Goal: Task Accomplishment & Management: Check status

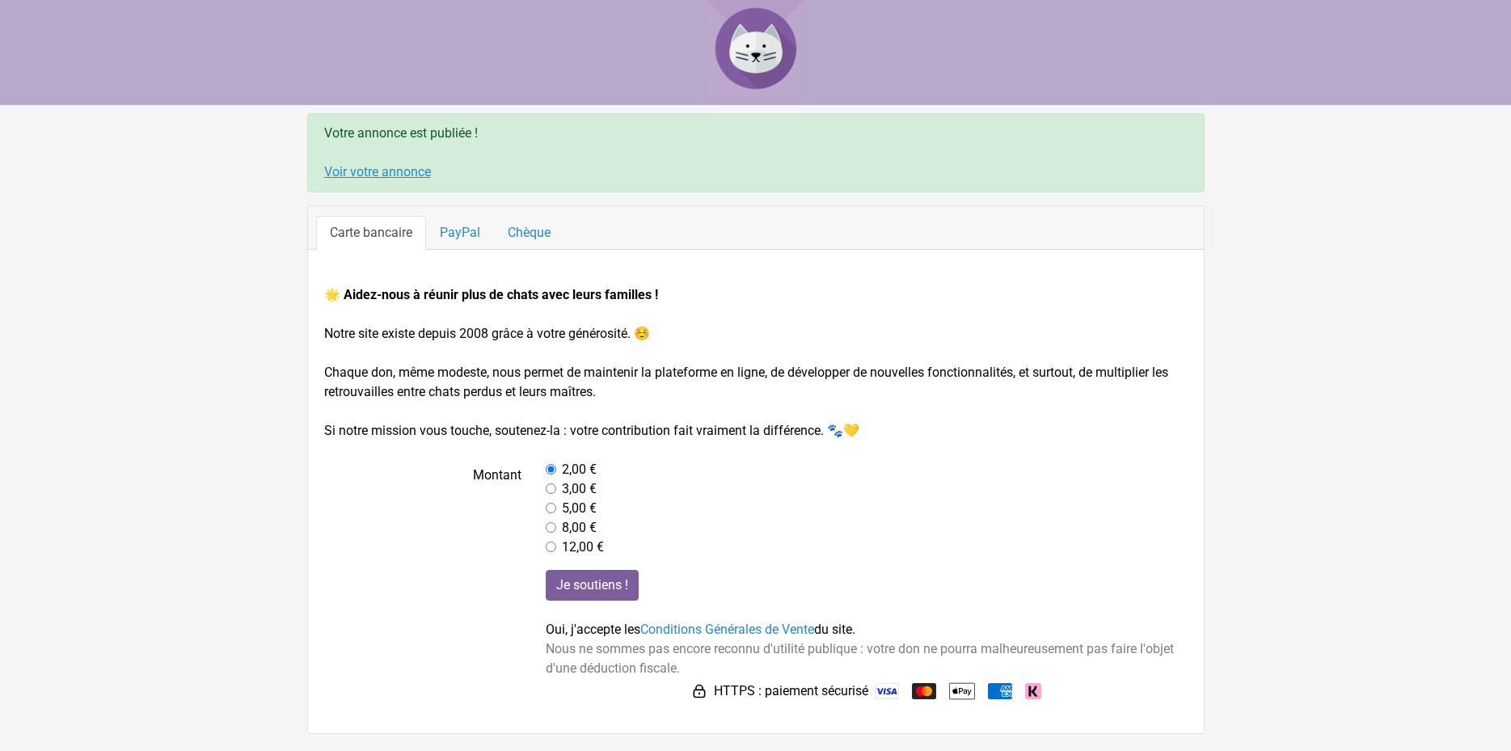
click at [374, 171] on link "Voir votre annonce" at bounding box center [377, 171] width 107 height 15
click at [395, 170] on link "Voir votre annonce" at bounding box center [377, 171] width 107 height 15
